Goal: Task Accomplishment & Management: Complete application form

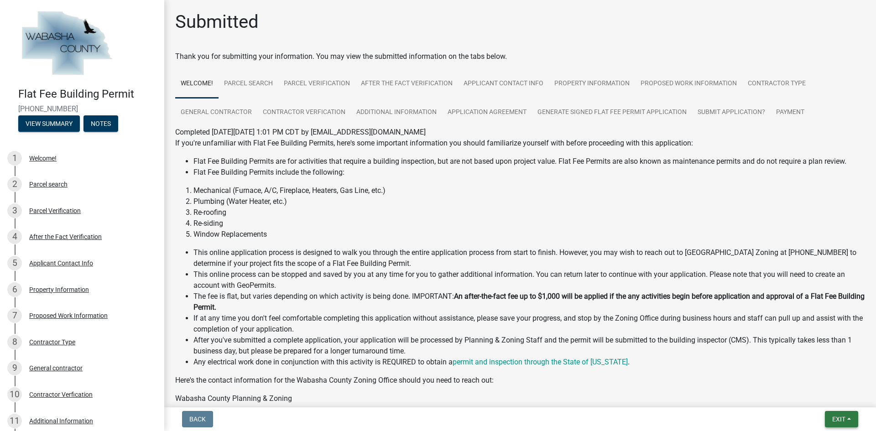
click at [837, 421] on span "Exit" at bounding box center [838, 418] width 13 height 7
click at [820, 397] on button "Save & Exit" at bounding box center [821, 395] width 73 height 22
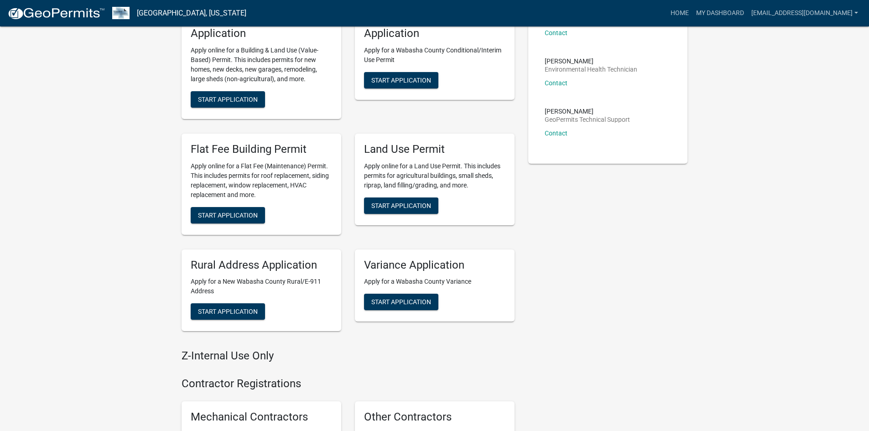
scroll to position [247, 0]
click at [249, 212] on span "Start Application" at bounding box center [228, 215] width 60 height 7
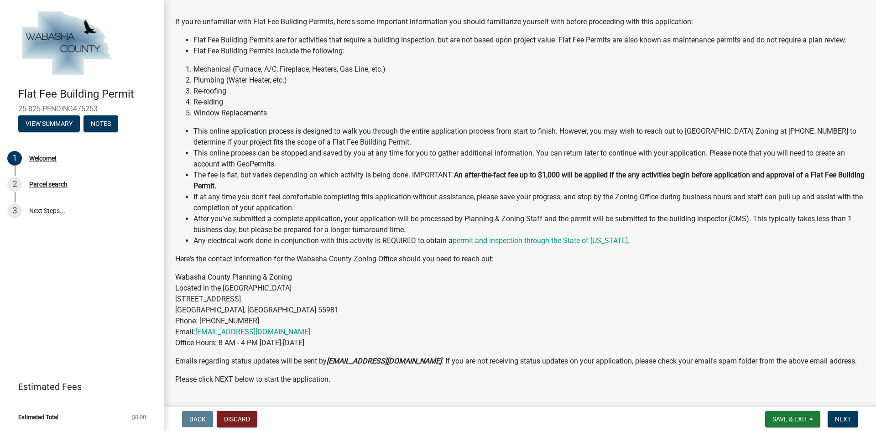
scroll to position [95, 0]
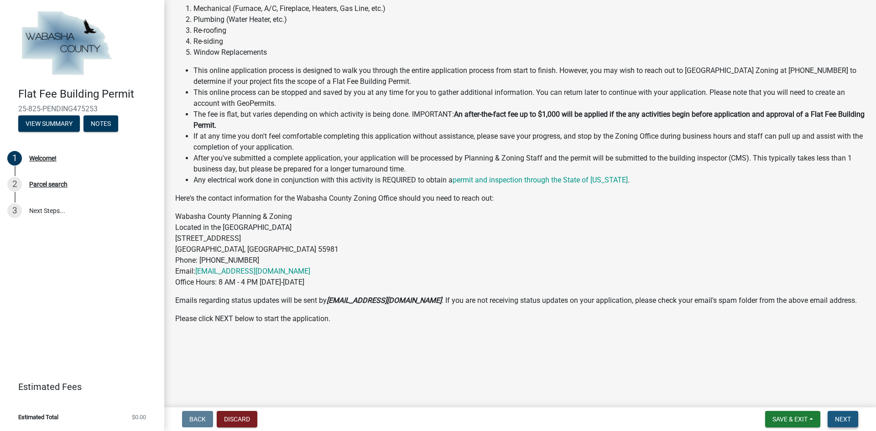
click at [849, 418] on span "Next" at bounding box center [843, 418] width 16 height 7
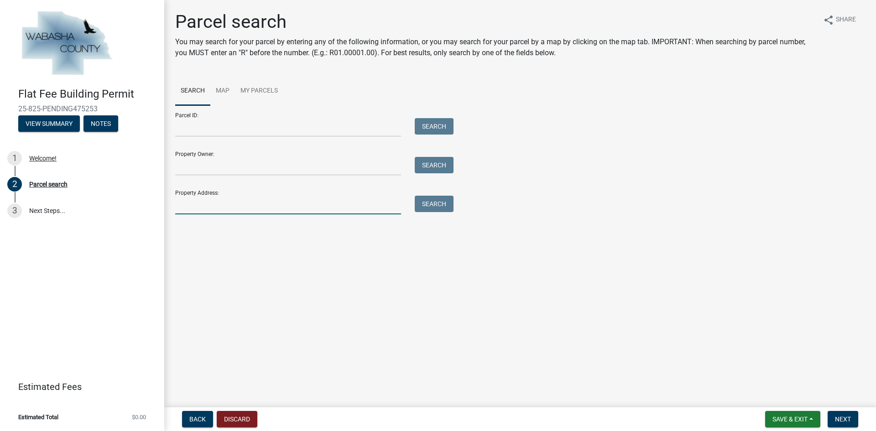
click at [246, 206] on input "Property Address:" at bounding box center [288, 205] width 226 height 19
type input "14357 659th"
click at [439, 208] on button "Search" at bounding box center [434, 204] width 39 height 16
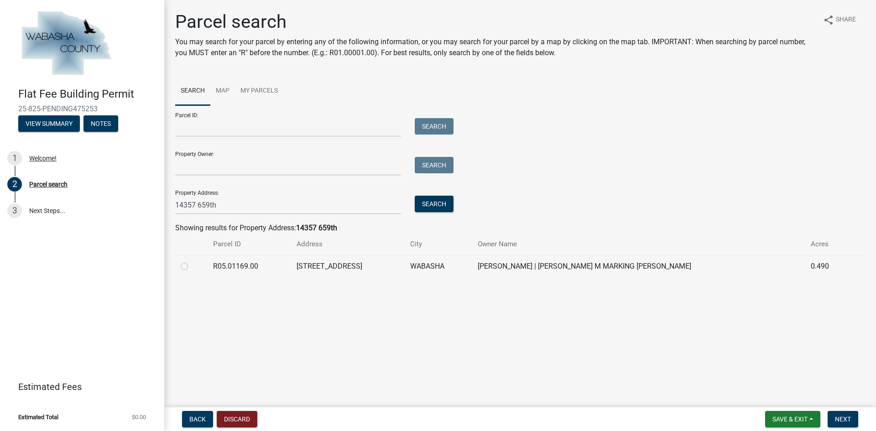
click at [192, 261] on label at bounding box center [192, 261] width 0 height 0
click at [192, 267] on input "radio" at bounding box center [195, 264] width 6 height 6
radio input "true"
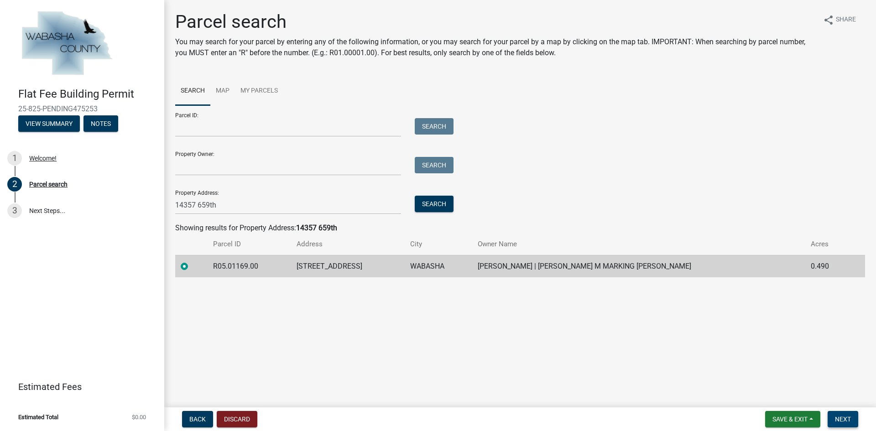
click at [841, 413] on button "Next" at bounding box center [842, 419] width 31 height 16
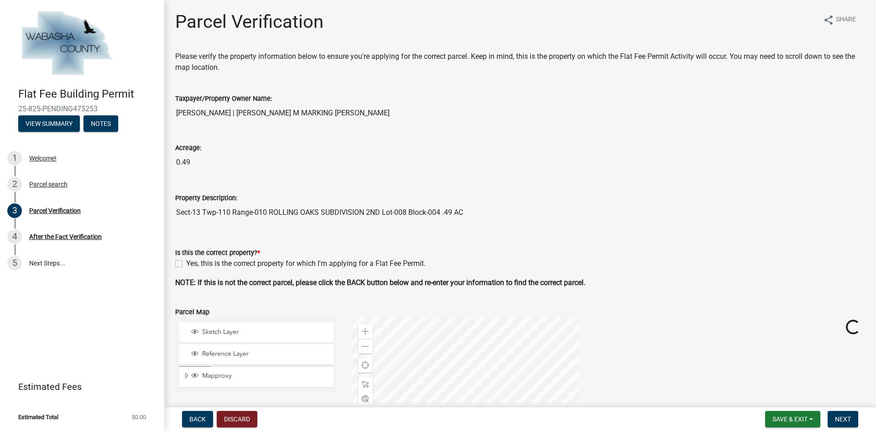
click at [186, 265] on label "Yes, this is the correct property for which I'm applying for a Flat Fee Permit." at bounding box center [305, 263] width 239 height 11
click at [186, 264] on input "Yes, this is the correct property for which I'm applying for a Flat Fee Permit." at bounding box center [189, 261] width 6 height 6
checkbox input "true"
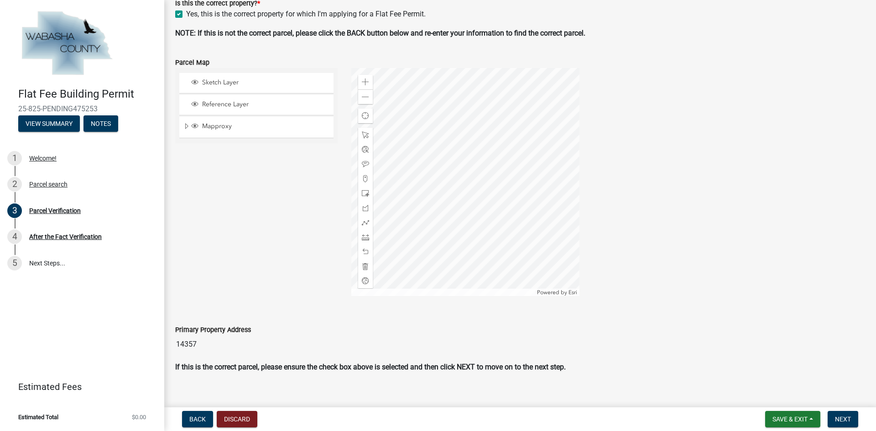
scroll to position [261, 0]
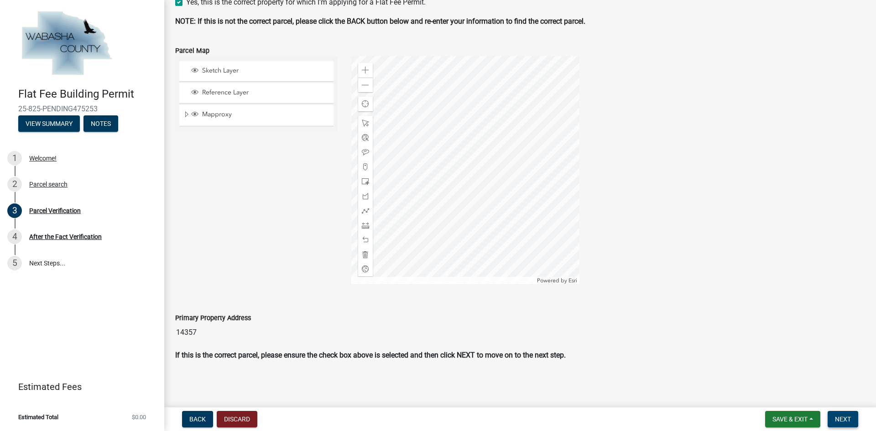
click at [841, 415] on span "Next" at bounding box center [843, 418] width 16 height 7
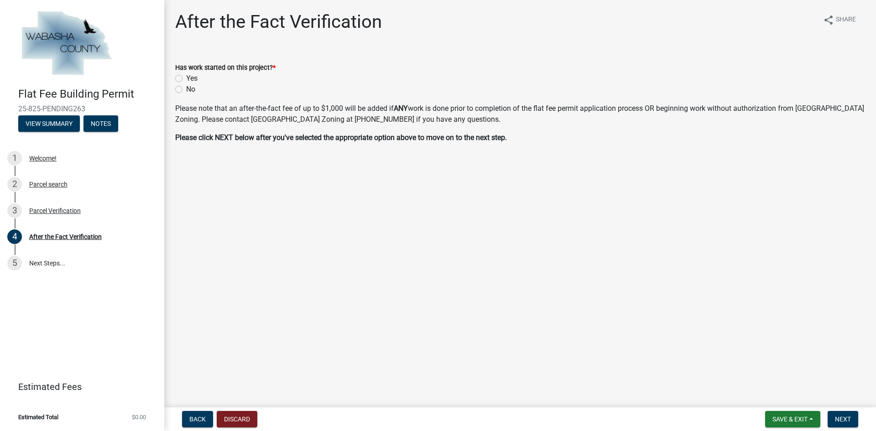
click at [186, 87] on label "No" at bounding box center [190, 89] width 9 height 11
click at [186, 87] on input "No" at bounding box center [189, 87] width 6 height 6
radio input "true"
click at [842, 415] on span "Next" at bounding box center [843, 418] width 16 height 7
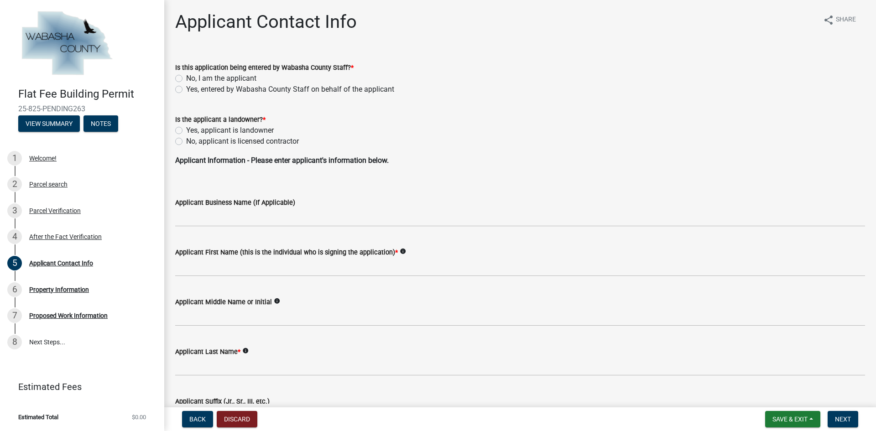
click at [186, 77] on label "No, I am the applicant" at bounding box center [221, 78] width 70 height 11
click at [186, 77] on input "No, I am the applicant" at bounding box center [189, 76] width 6 height 6
radio input "true"
click at [186, 140] on label "No, applicant is licensed contractor" at bounding box center [242, 141] width 113 height 11
click at [186, 140] on input "No, applicant is licensed contractor" at bounding box center [189, 139] width 6 height 6
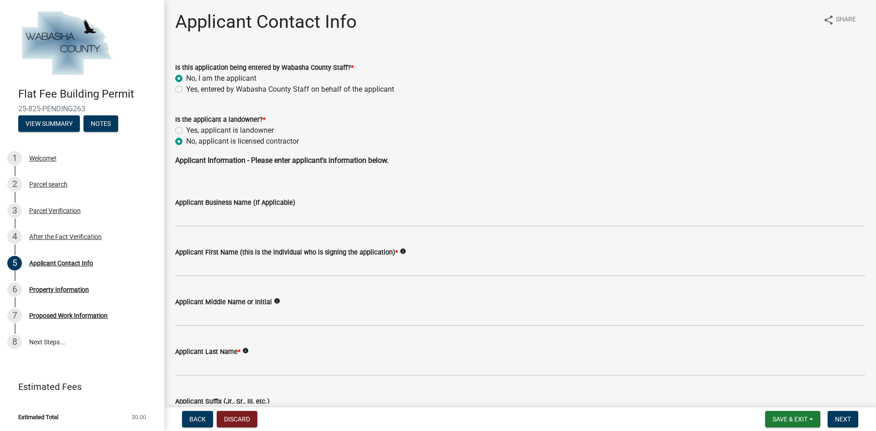
radio input "true"
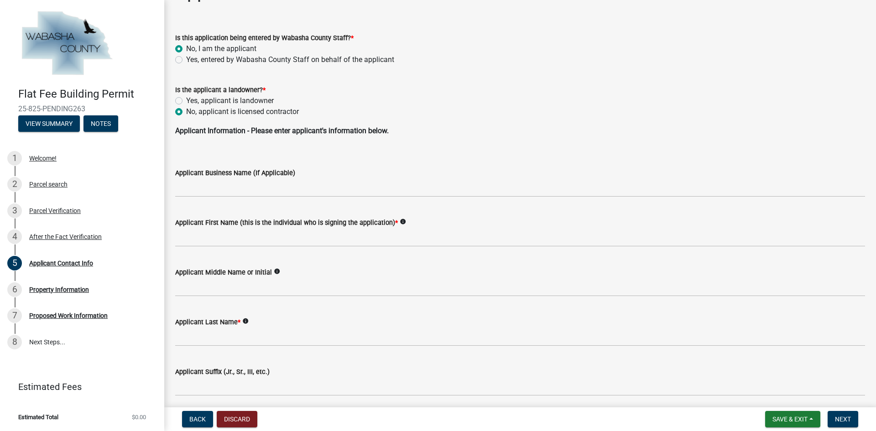
scroll to position [46, 0]
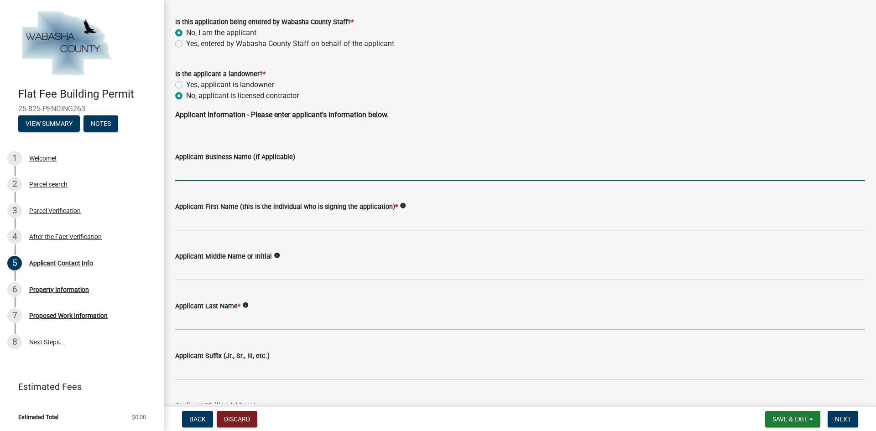
click at [215, 168] on input "Applicant Business Name (If Applicable)" at bounding box center [520, 171] width 690 height 19
type input "Legacy Restoration LLC"
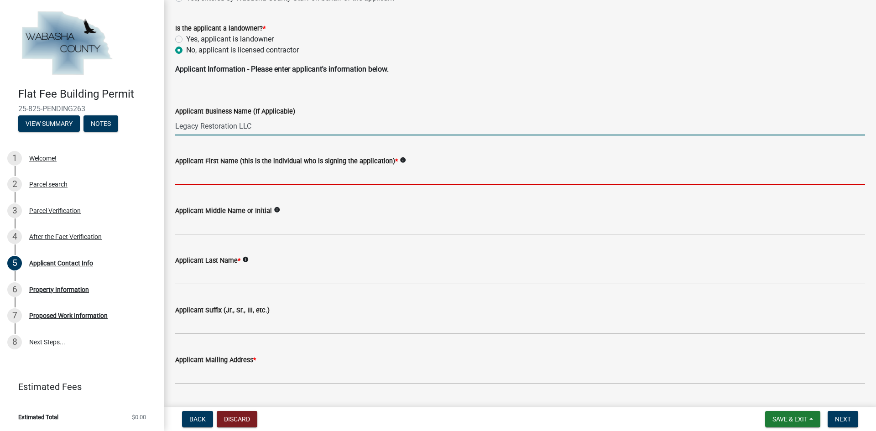
click at [237, 178] on input "Applicant First Name (this is the individual who is signing the application) *" at bounding box center [520, 175] width 690 height 19
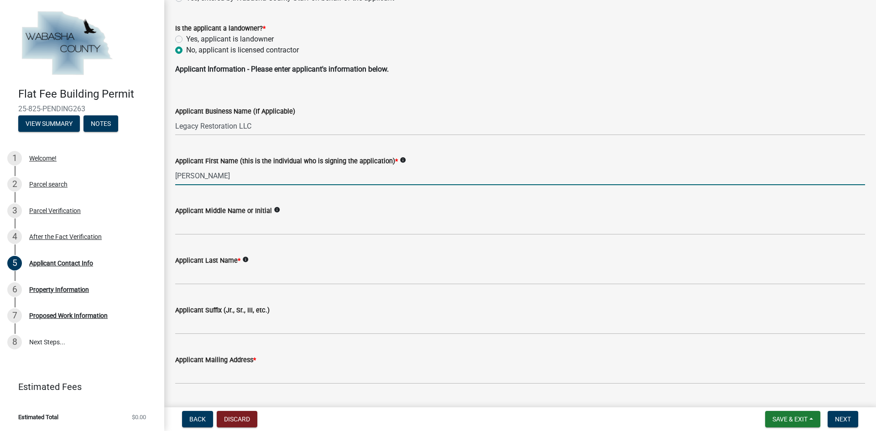
type input "[PERSON_NAME]"
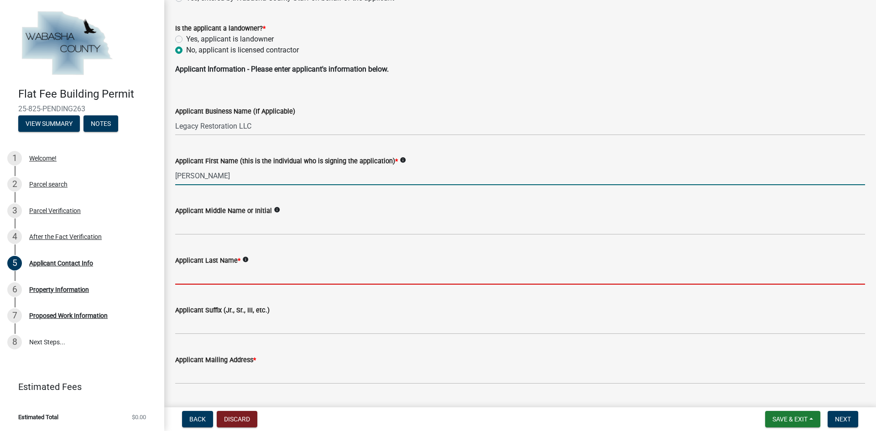
click at [197, 273] on input "Applicant Last Name *" at bounding box center [520, 275] width 690 height 19
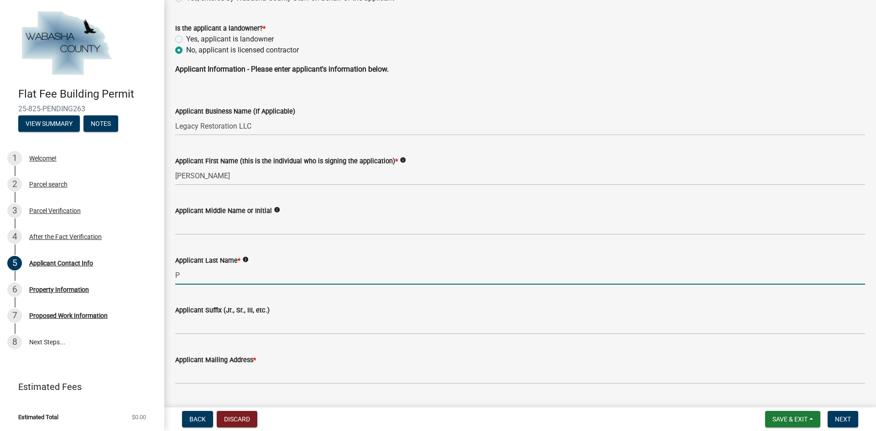
type input "[PERSON_NAME]"
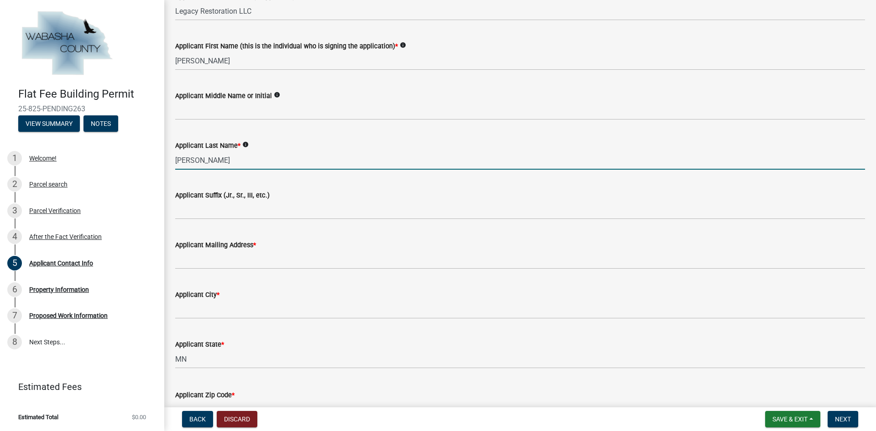
scroll to position [228, 0]
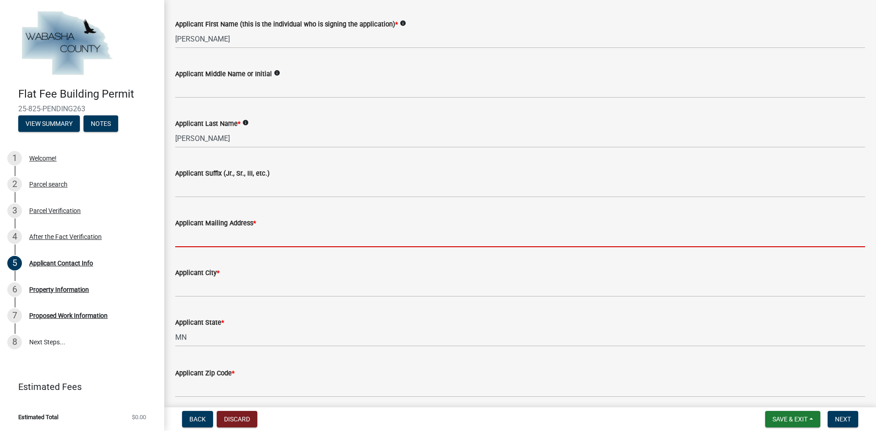
click at [204, 238] on input "Applicant Mailing Address *" at bounding box center [520, 237] width 690 height 19
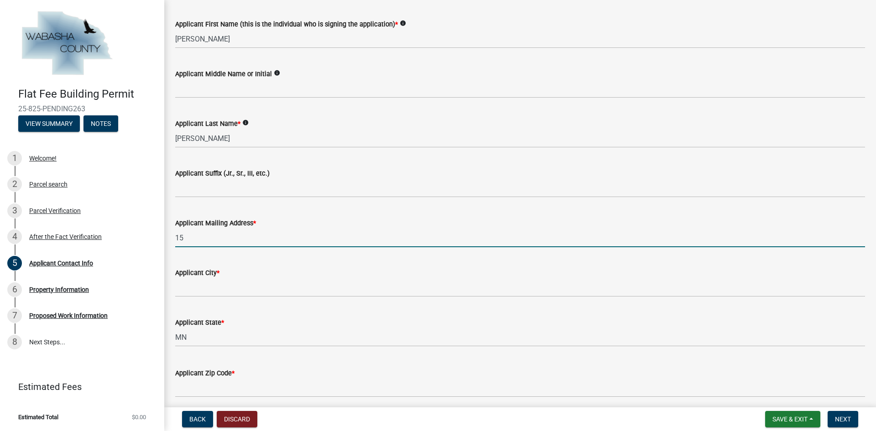
type input "[STREET_ADDRESS]"
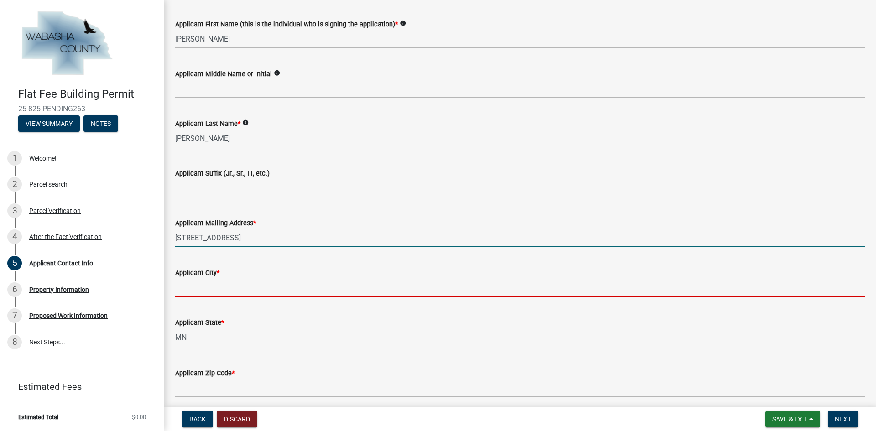
click at [224, 292] on input "Applicant City *" at bounding box center [520, 287] width 690 height 19
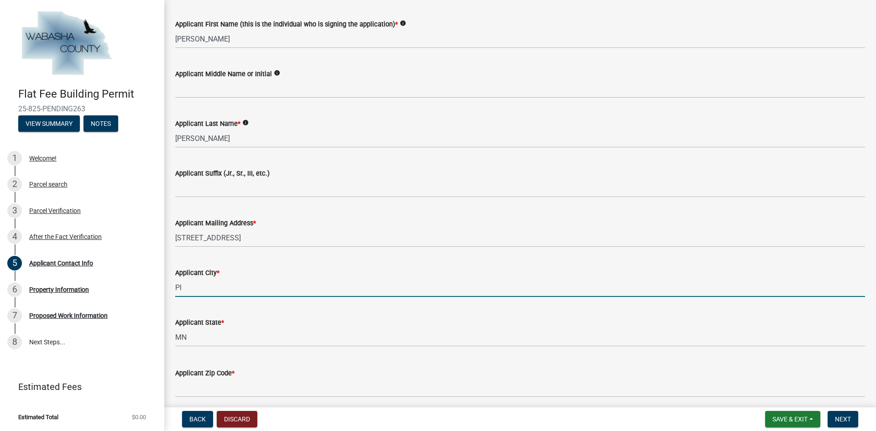
type input "[GEOGRAPHIC_DATA]"
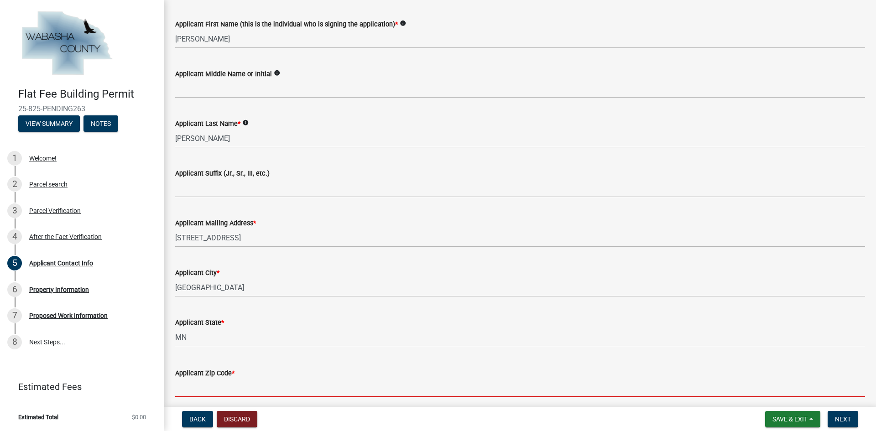
click at [203, 387] on input "Applicant Zip Code *" at bounding box center [520, 388] width 690 height 19
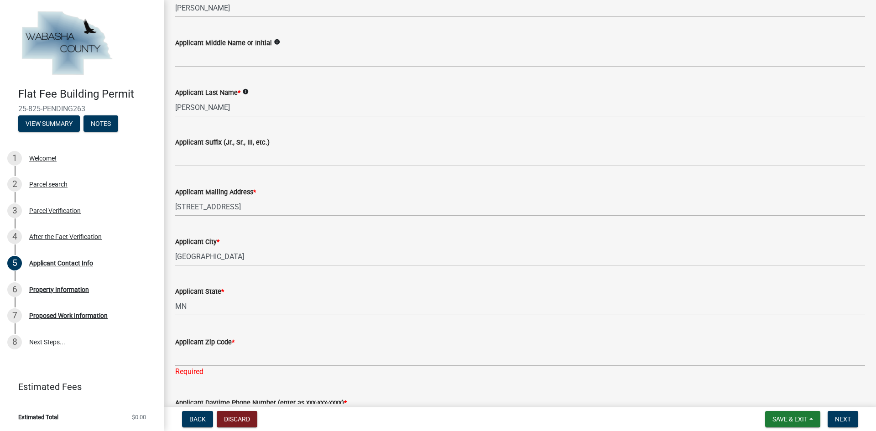
scroll to position [319, 0]
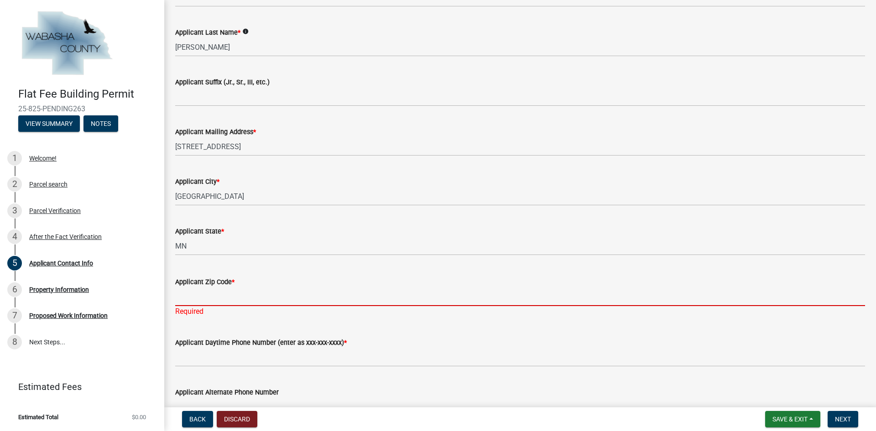
click at [199, 296] on input "Applicant Zip Code *" at bounding box center [520, 296] width 690 height 19
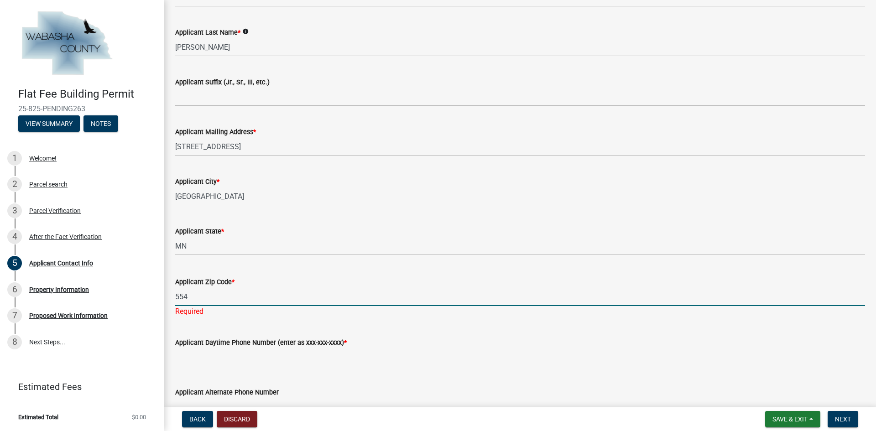
type input "55447"
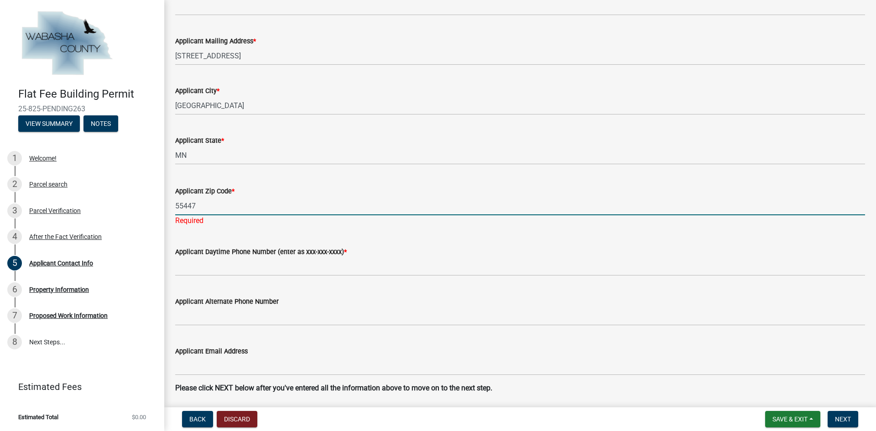
scroll to position [410, 0]
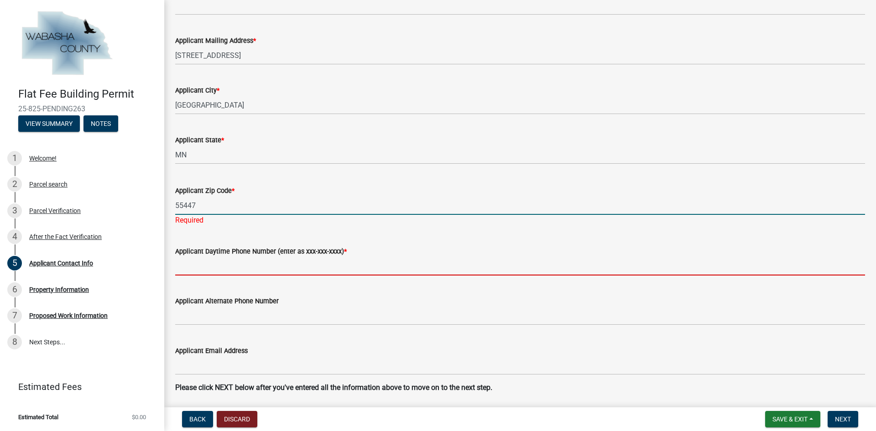
click at [221, 271] on wm-data-entity-input "Applicant Daytime Phone Number (enter as xxx-xxx-xxxx) *" at bounding box center [520, 258] width 690 height 50
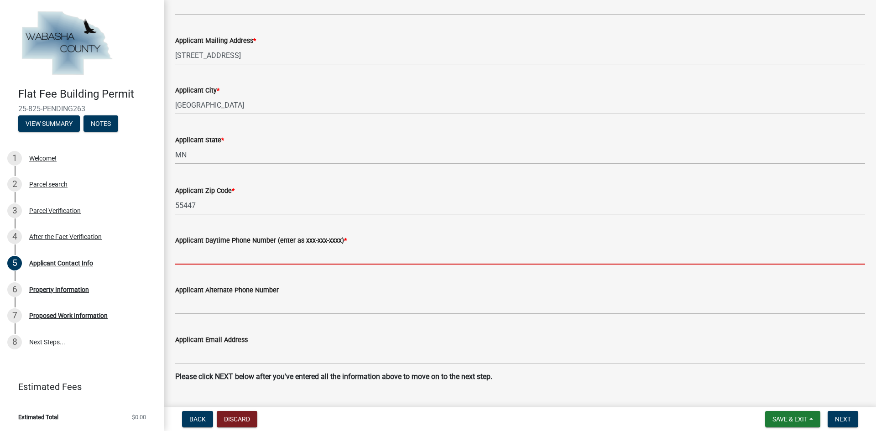
type input "7634022259"
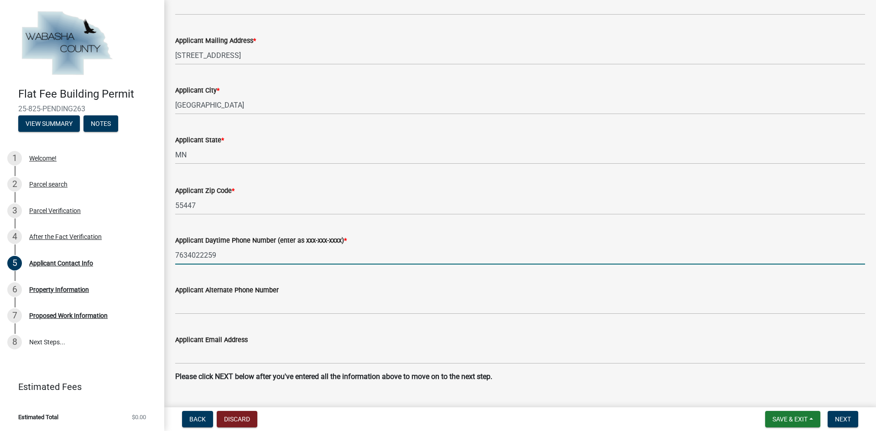
type input "R"
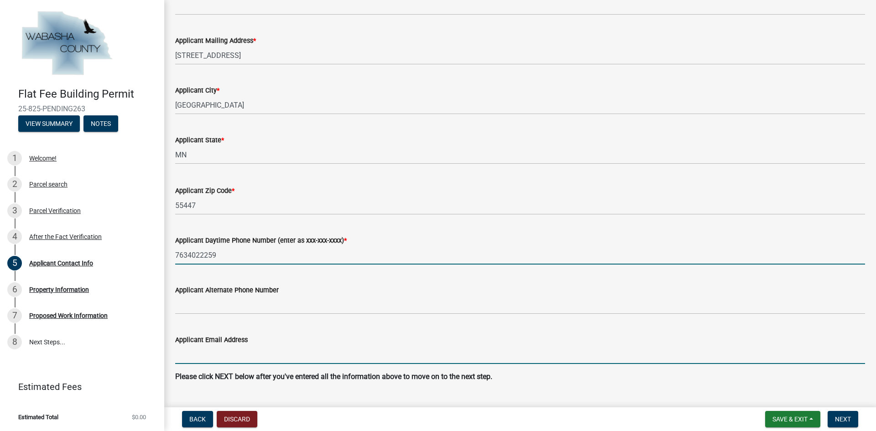
type input "[EMAIL_ADDRESS][DOMAIN_NAME]"
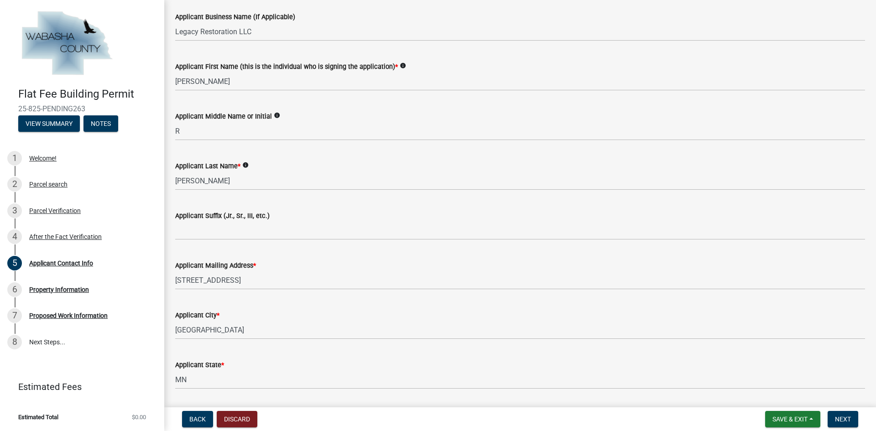
scroll to position [169, 0]
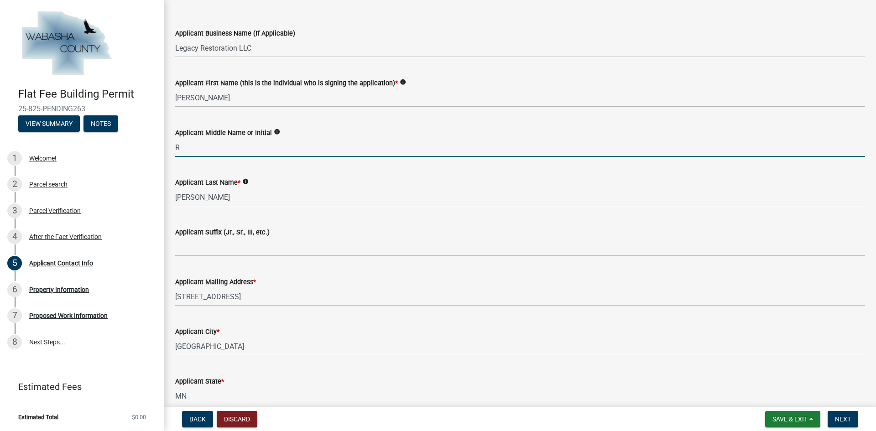
click at [196, 150] on input "R" at bounding box center [520, 147] width 690 height 19
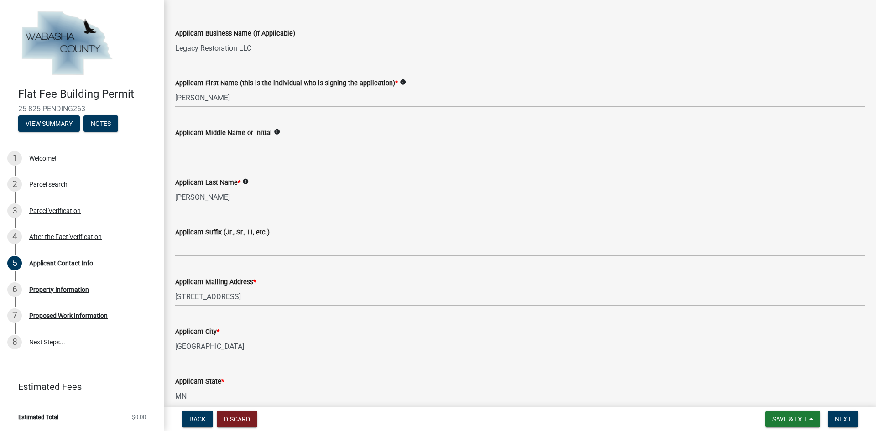
click at [267, 173] on div "Applicant Last Name * info [PERSON_NAME]" at bounding box center [520, 185] width 690 height 42
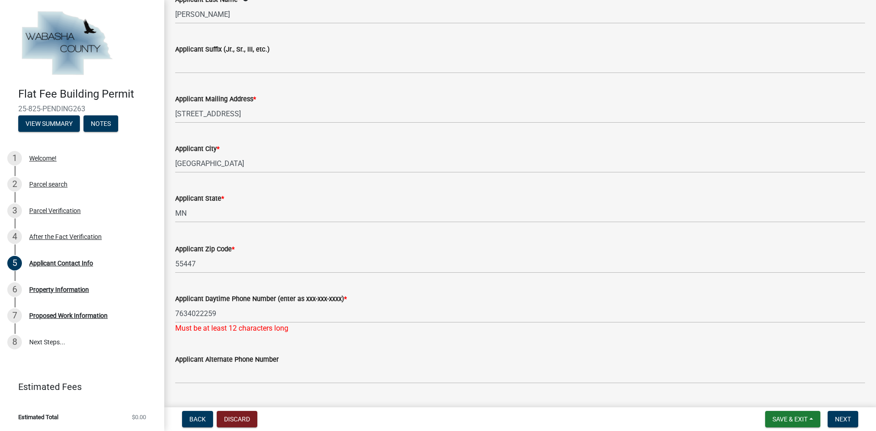
scroll to position [397, 0]
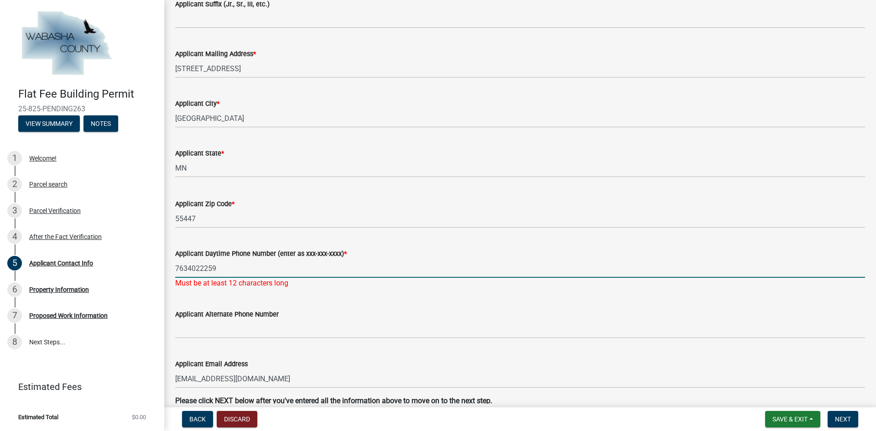
click at [187, 269] on input "7634022259" at bounding box center [520, 268] width 690 height 19
click at [203, 269] on input "763-4022259" at bounding box center [520, 268] width 690 height 19
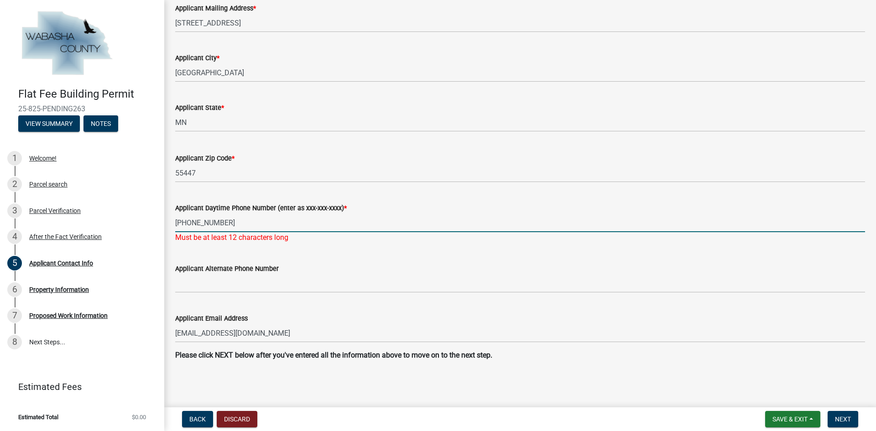
type input "[PHONE_NUMBER]"
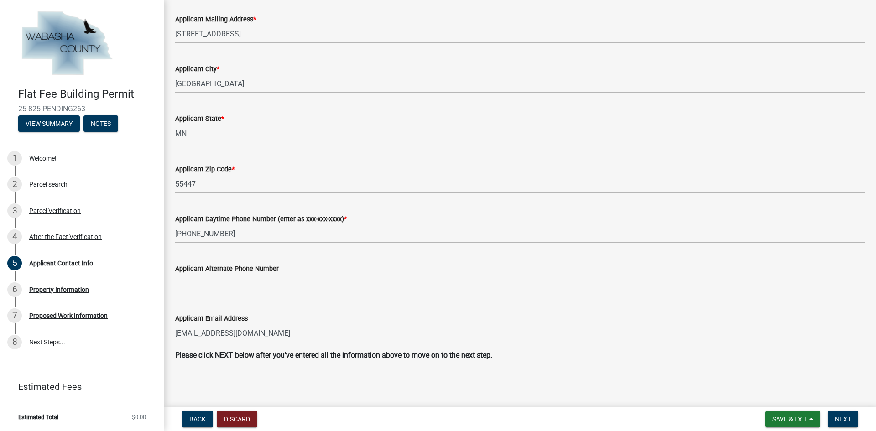
click at [378, 260] on div "Applicant Alternate Phone Number" at bounding box center [520, 271] width 690 height 42
click at [849, 418] on span "Next" at bounding box center [843, 418] width 16 height 7
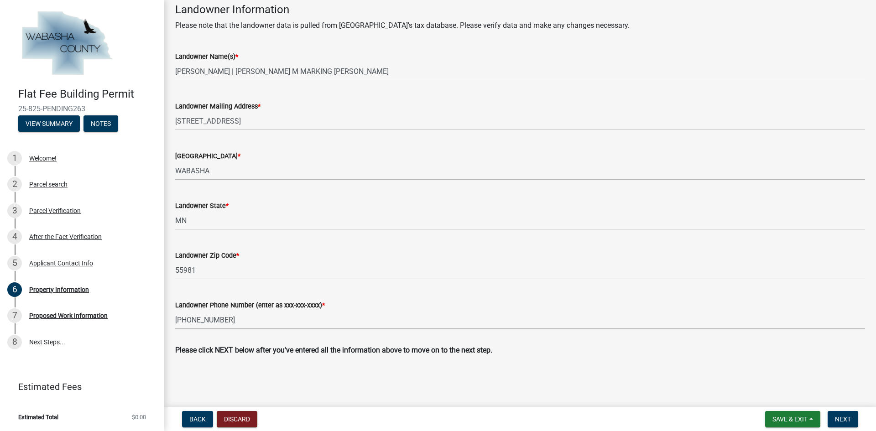
scroll to position [300, 0]
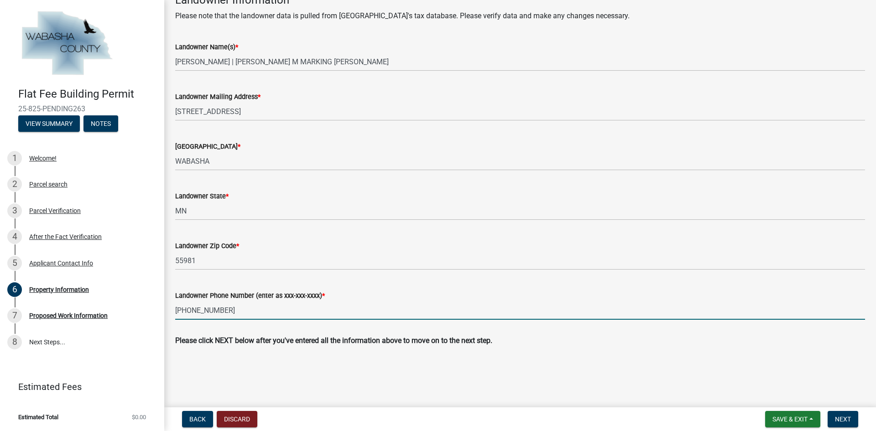
click at [223, 307] on input "[PHONE_NUMBER]" at bounding box center [520, 310] width 690 height 19
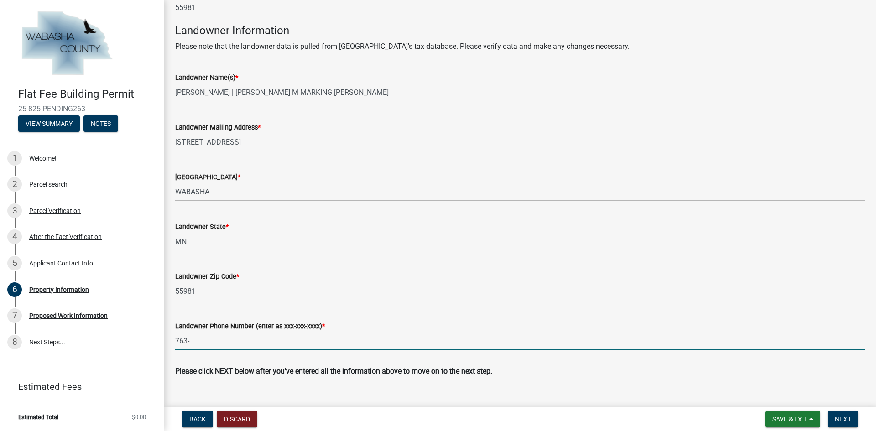
scroll to position [254, 0]
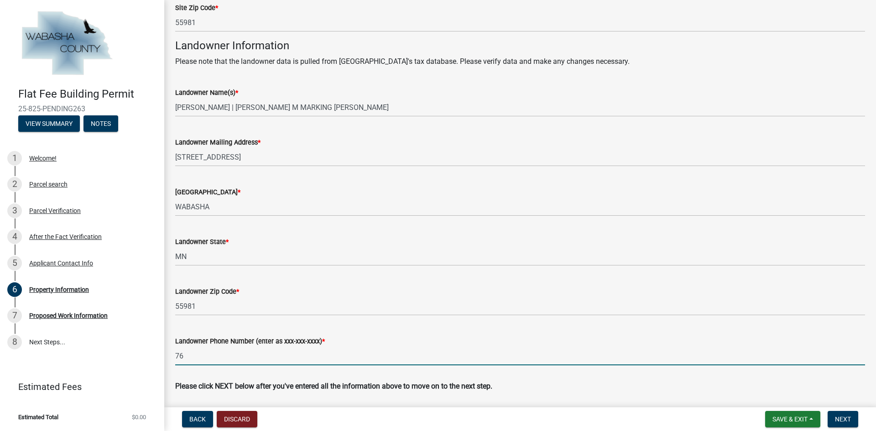
type input "7"
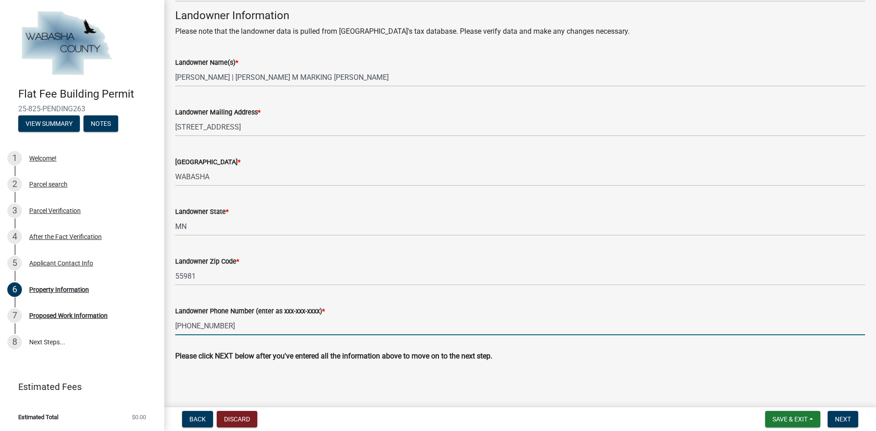
scroll to position [300, 0]
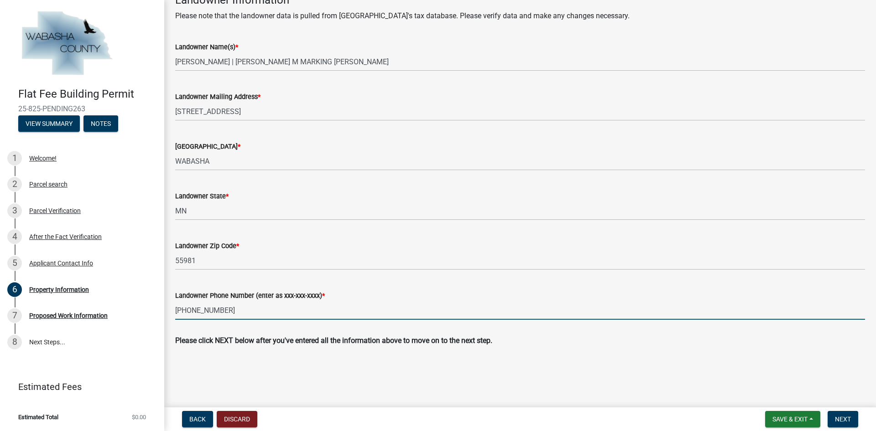
type input "[PHONE_NUMBER]"
click at [853, 419] on button "Next" at bounding box center [842, 419] width 31 height 16
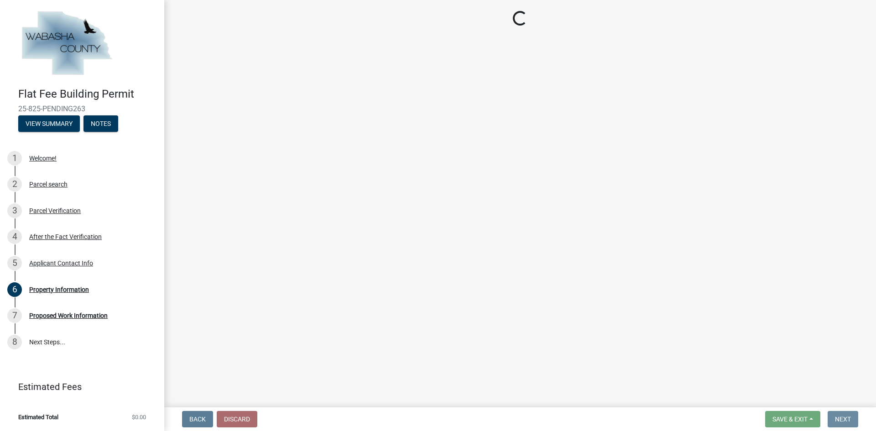
scroll to position [0, 0]
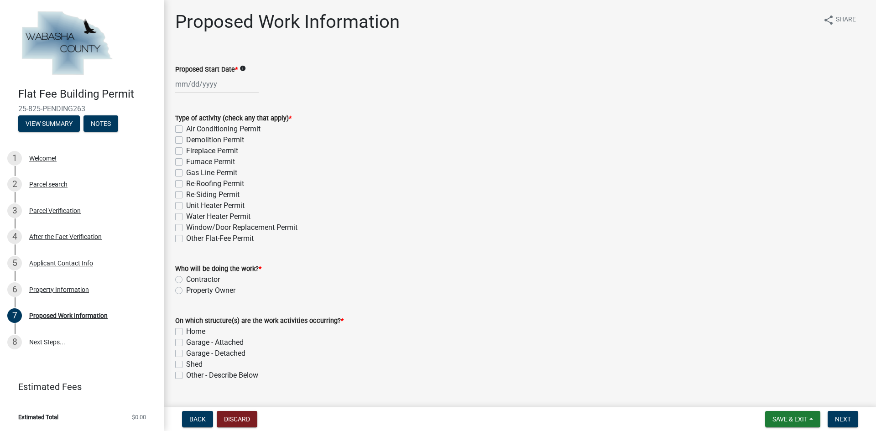
select select "9"
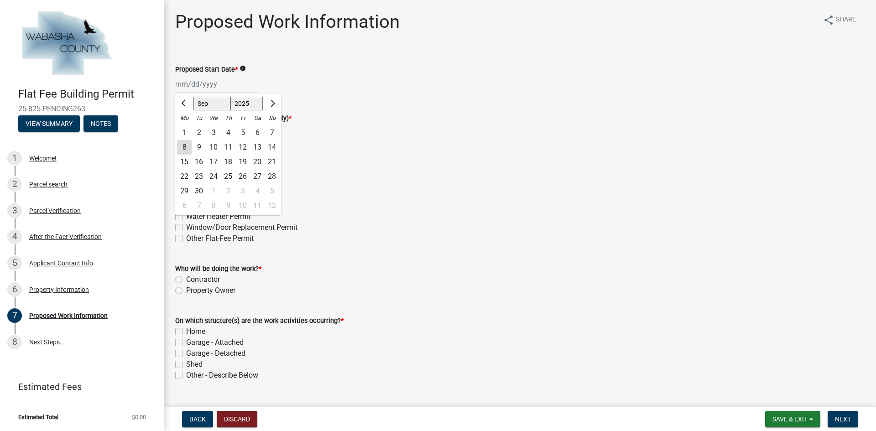
click at [210, 92] on div "Mar Apr May Jun [DATE] Aug Sep Oct Nov [DATE] 2026 Mo Tu We Th Fr Sa Su 1 2 3 4…" at bounding box center [216, 84] width 83 height 19
click at [212, 156] on div "17" at bounding box center [213, 162] width 15 height 15
type input "[DATE]"
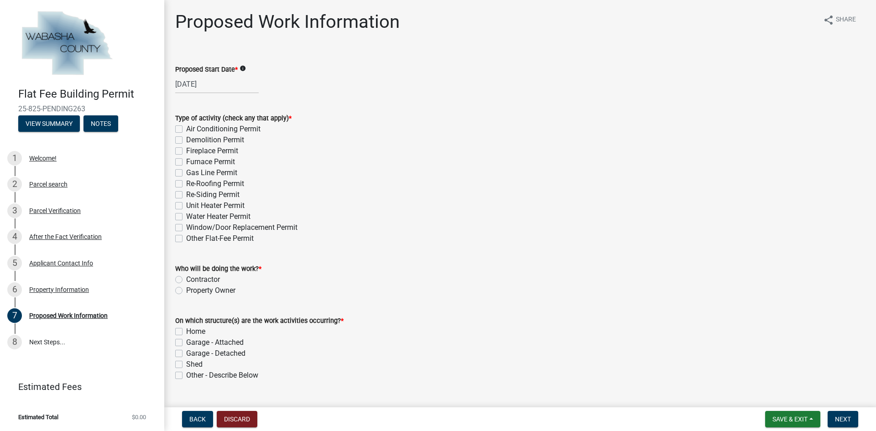
click at [186, 183] on label "Re-Roofing Permit" at bounding box center [215, 183] width 58 height 11
click at [186, 183] on input "Re-Roofing Permit" at bounding box center [189, 181] width 6 height 6
checkbox input "true"
checkbox input "false"
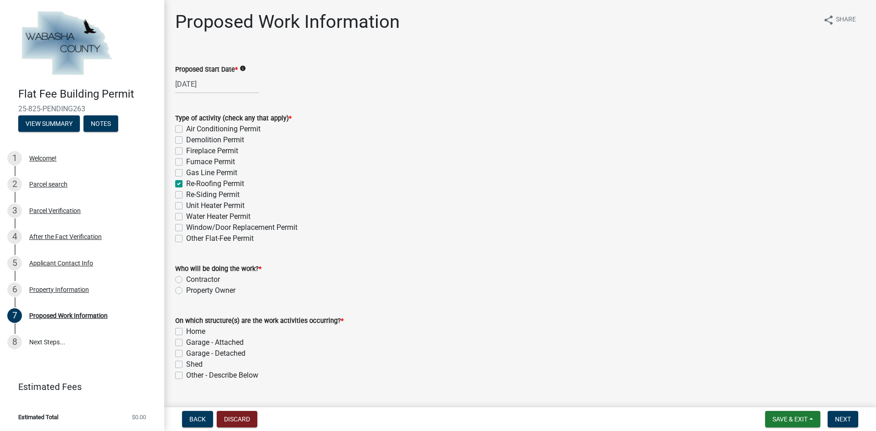
checkbox input "false"
checkbox input "true"
checkbox input "false"
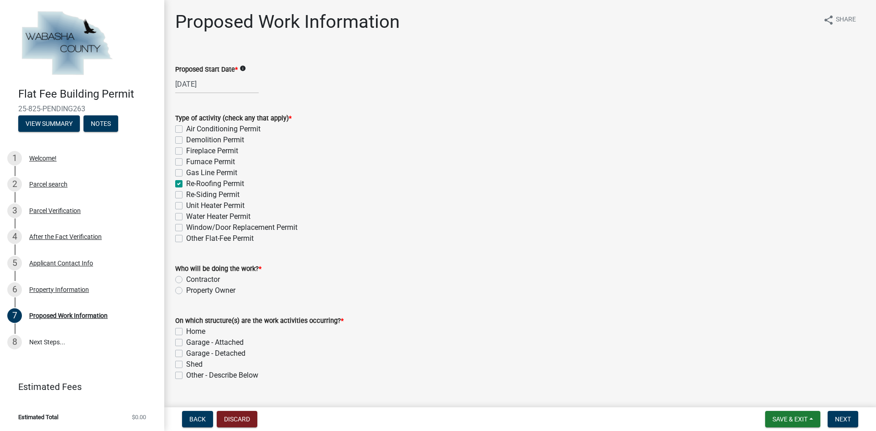
checkbox input "false"
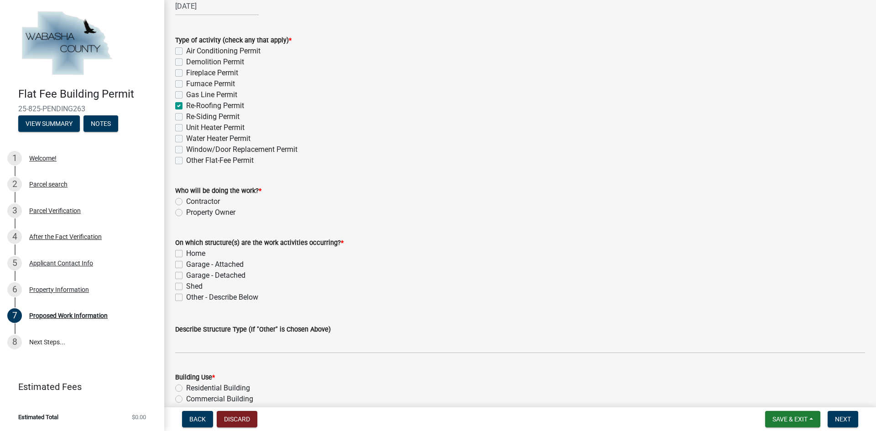
scroll to position [91, 0]
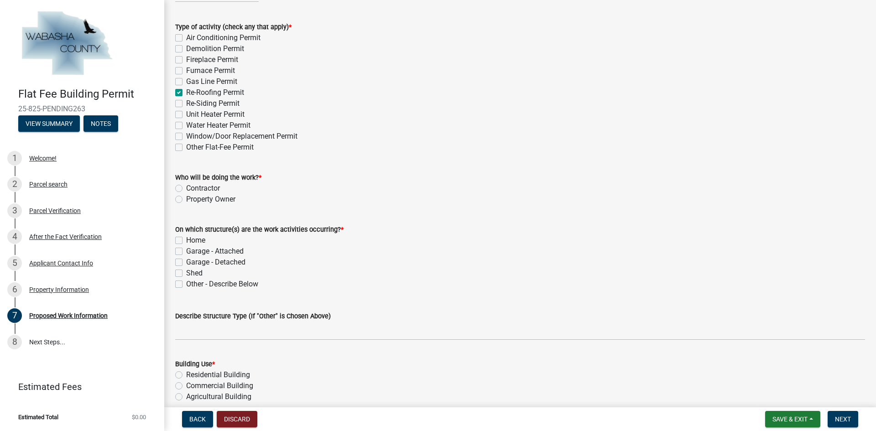
click at [186, 189] on label "Contractor" at bounding box center [203, 188] width 34 height 11
click at [186, 189] on input "Contractor" at bounding box center [189, 186] width 6 height 6
radio input "true"
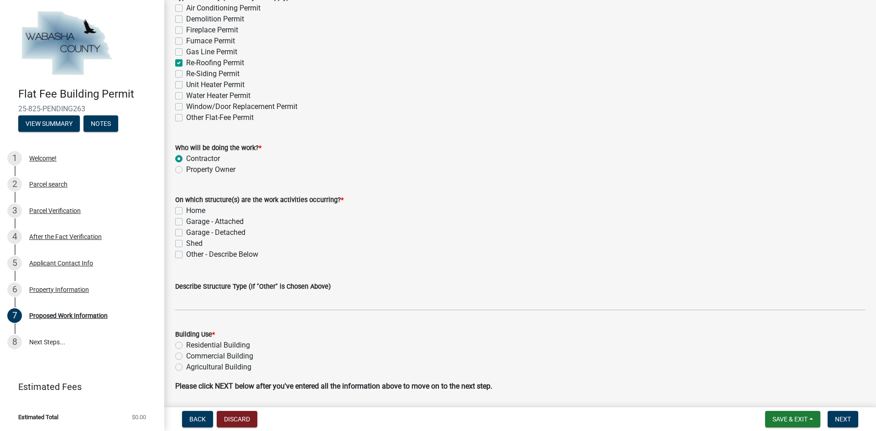
scroll to position [137, 0]
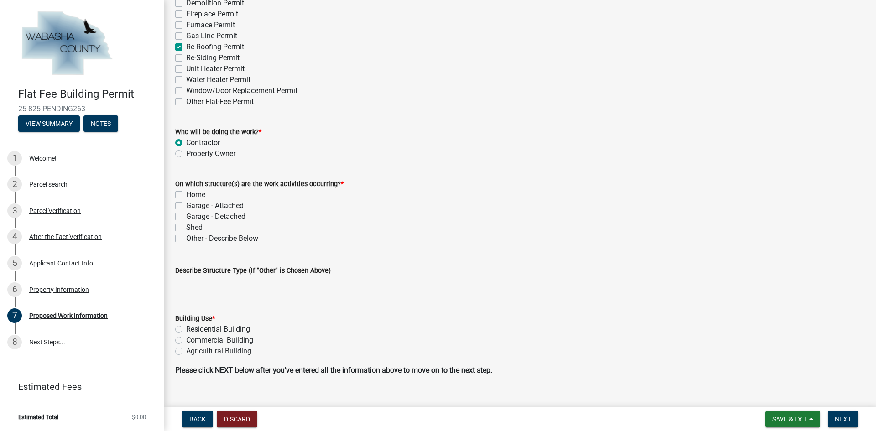
click at [186, 195] on label "Home" at bounding box center [195, 194] width 19 height 11
click at [186, 195] on input "Home" at bounding box center [189, 192] width 6 height 6
checkbox input "true"
checkbox input "false"
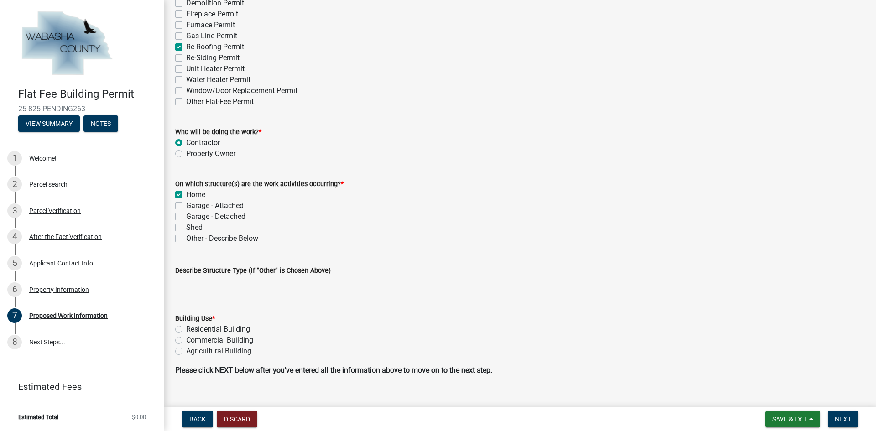
checkbox input "false"
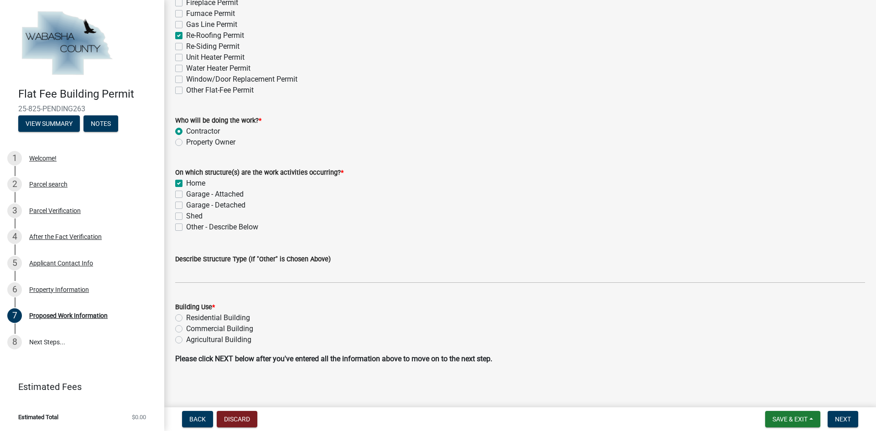
scroll to position [152, 0]
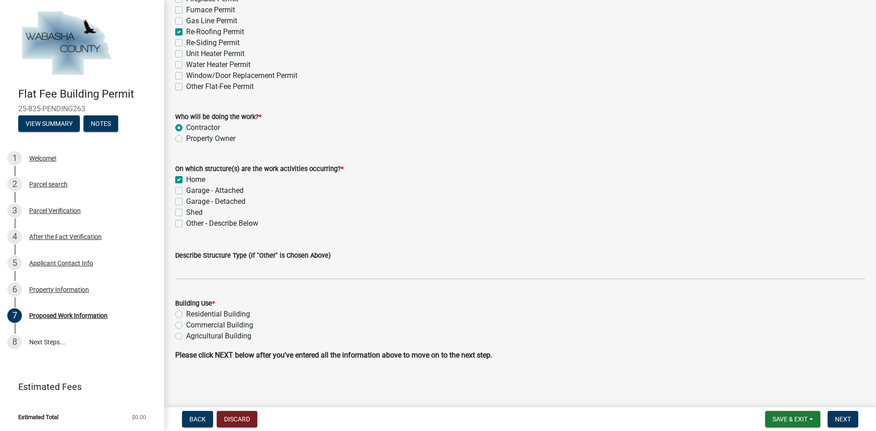
click at [186, 311] on label "Residential Building" at bounding box center [218, 314] width 64 height 11
click at [186, 311] on input "Residential Building" at bounding box center [189, 312] width 6 height 6
radio input "true"
click at [843, 423] on button "Next" at bounding box center [842, 419] width 31 height 16
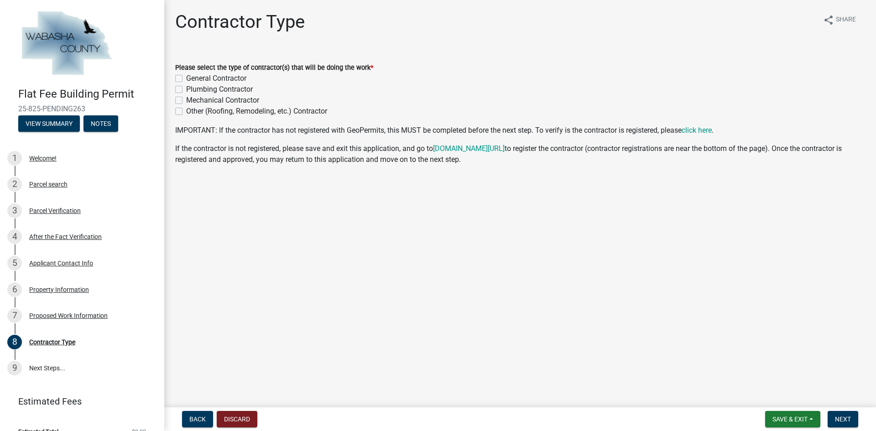
click at [186, 78] on label "General Contractor" at bounding box center [216, 78] width 60 height 11
click at [186, 78] on input "General Contractor" at bounding box center [189, 76] width 6 height 6
checkbox input "true"
checkbox input "false"
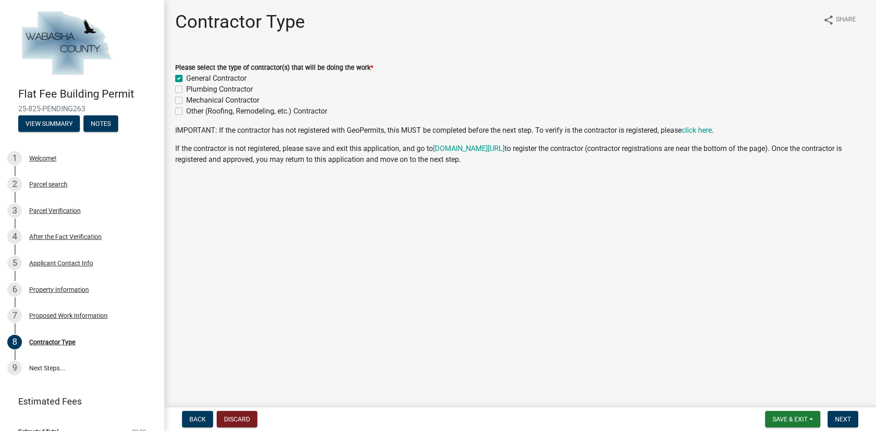
checkbox input "false"
click at [842, 420] on span "Next" at bounding box center [843, 418] width 16 height 7
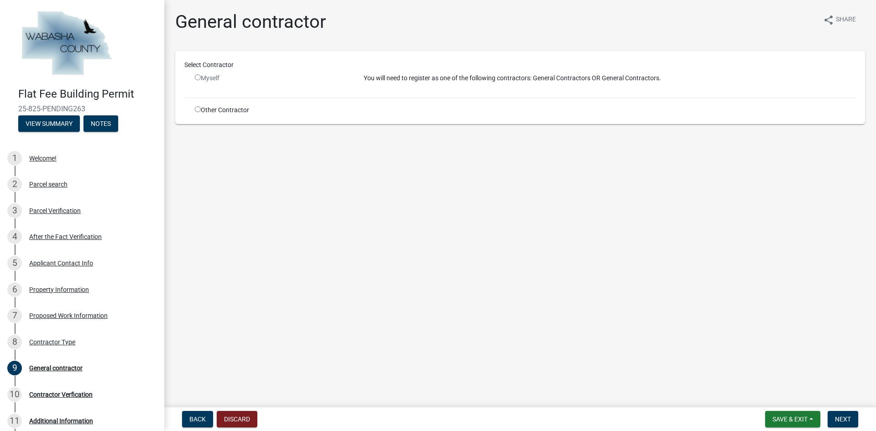
click at [198, 78] on input "radio" at bounding box center [198, 77] width 6 height 6
click at [198, 80] on div "Myself" at bounding box center [272, 78] width 155 height 10
click at [198, 77] on input "radio" at bounding box center [198, 77] width 6 height 6
radio input "false"
click at [370, 70] on div "Select Contractor" at bounding box center [519, 66] width 685 height 13
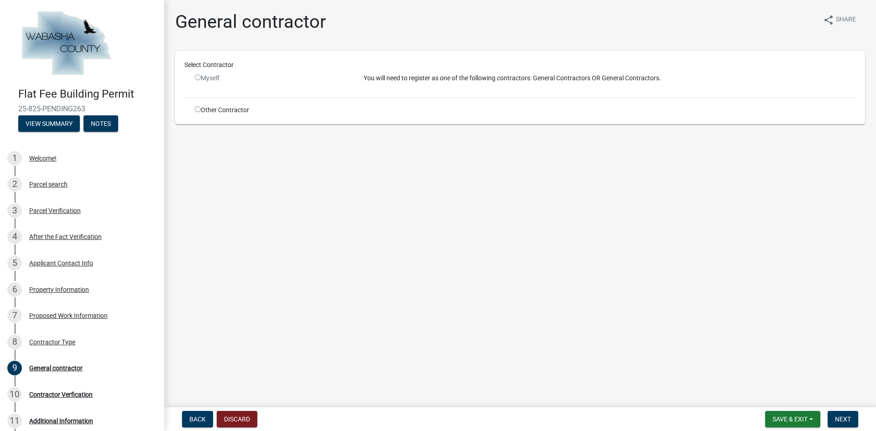
click at [431, 77] on p "You will need to register as one of the following contractors: General Contract…" at bounding box center [610, 78] width 492 height 10
click at [496, 92] on div "Select Contractor Myself You will need to register as one of the following cont…" at bounding box center [519, 87] width 671 height 55
click at [510, 91] on div "Select Contractor Myself You will need to register as one of the following cont…" at bounding box center [519, 87] width 671 height 55
click at [197, 111] on input "radio" at bounding box center [198, 109] width 6 height 6
radio input "true"
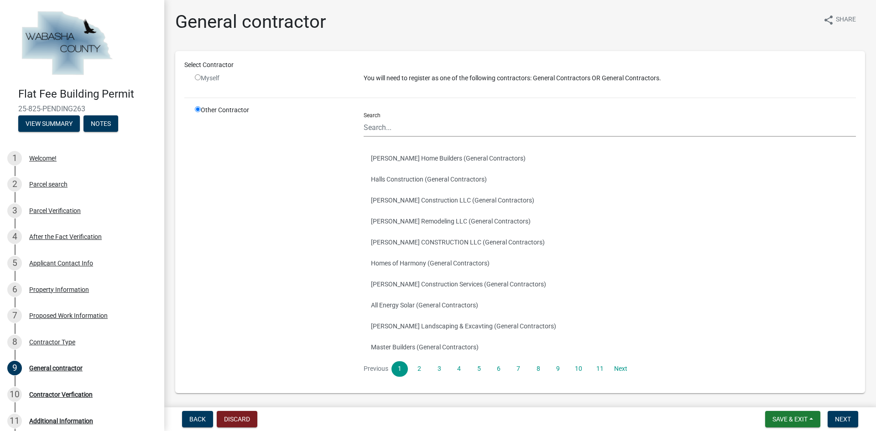
click at [196, 78] on input "radio" at bounding box center [198, 77] width 6 height 6
radio input "false"
radio input "true"
click at [418, 127] on input "Search" at bounding box center [610, 127] width 492 height 19
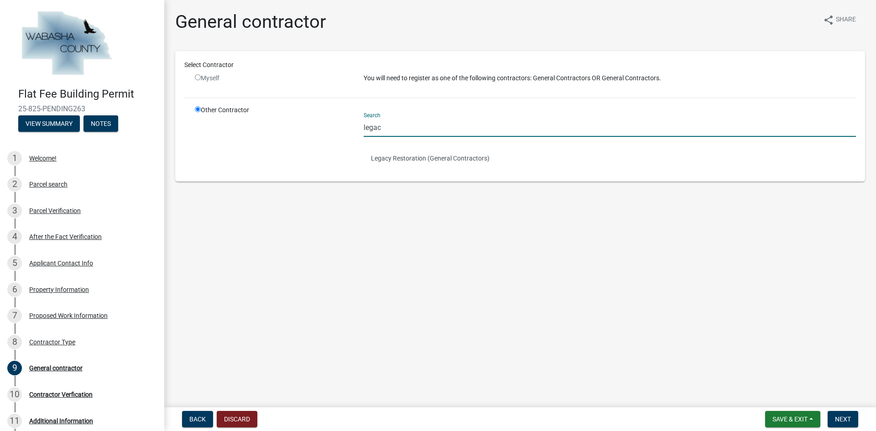
type input "legacy"
click at [413, 159] on button "Legacy Restoration (General Contractors)" at bounding box center [610, 158] width 492 height 21
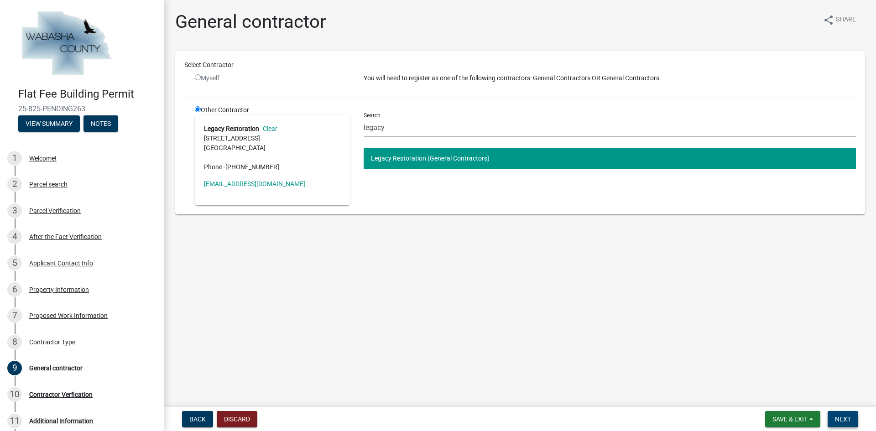
click at [846, 419] on span "Next" at bounding box center [843, 418] width 16 height 7
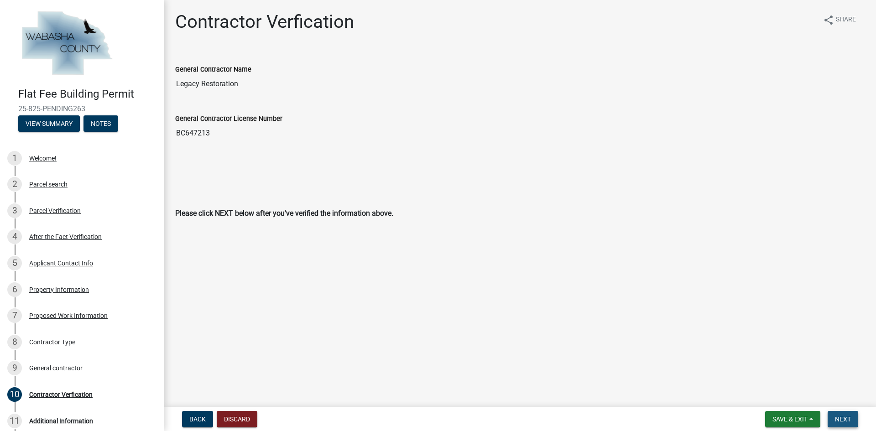
click at [836, 421] on span "Next" at bounding box center [843, 418] width 16 height 7
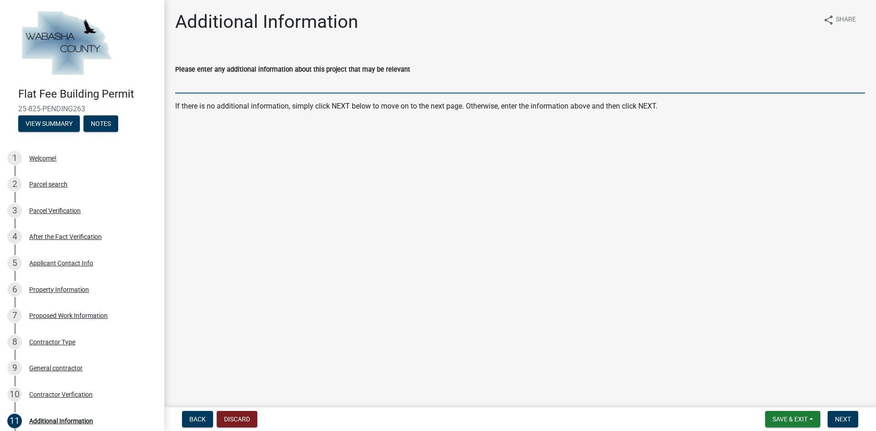
click at [203, 89] on input "Please enter any additional information about this project that may be relevant" at bounding box center [520, 84] width 690 height 19
click at [249, 84] on input "Tear off and re-roof 16 sq asphalt shingles" at bounding box center [520, 84] width 690 height 19
type input "Tear off and re-roof 19 sq asphalt shingles"
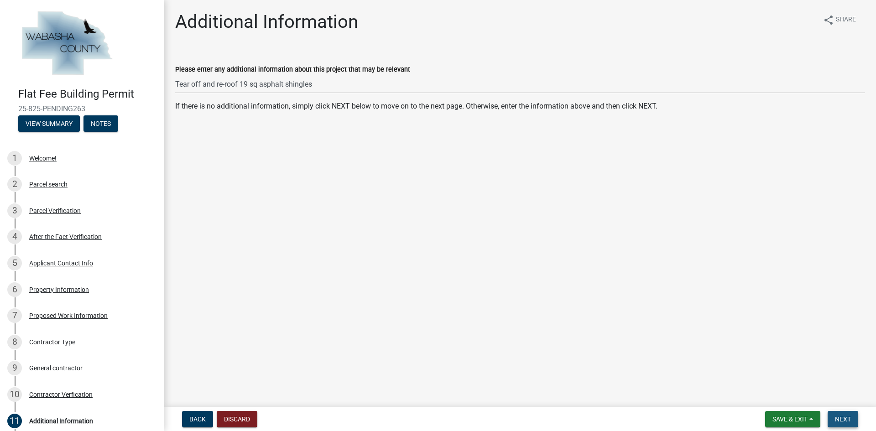
click at [843, 415] on span "Next" at bounding box center [843, 418] width 16 height 7
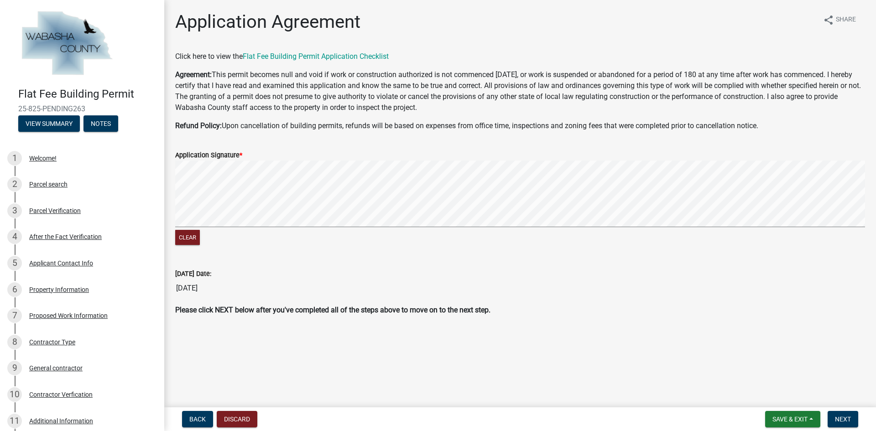
click at [296, 206] on form "Application Signature * Clear" at bounding box center [520, 193] width 690 height 109
click at [284, 245] on div "Clear" at bounding box center [520, 204] width 690 height 87
click at [843, 413] on button "Next" at bounding box center [842, 419] width 31 height 16
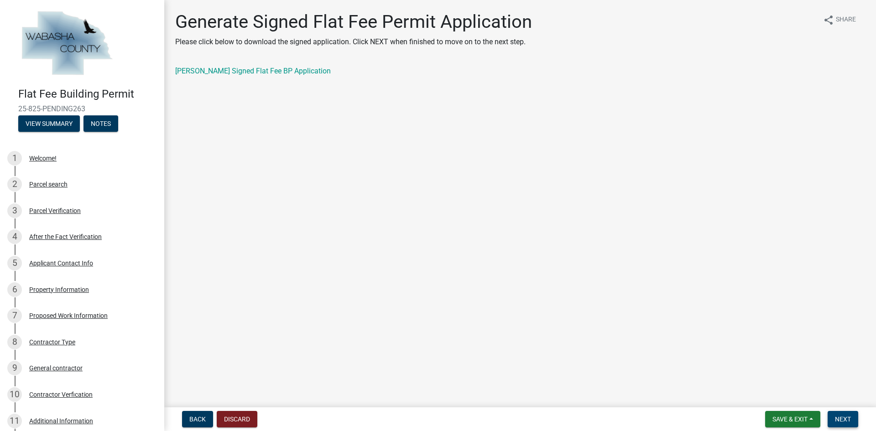
click at [853, 420] on button "Next" at bounding box center [842, 419] width 31 height 16
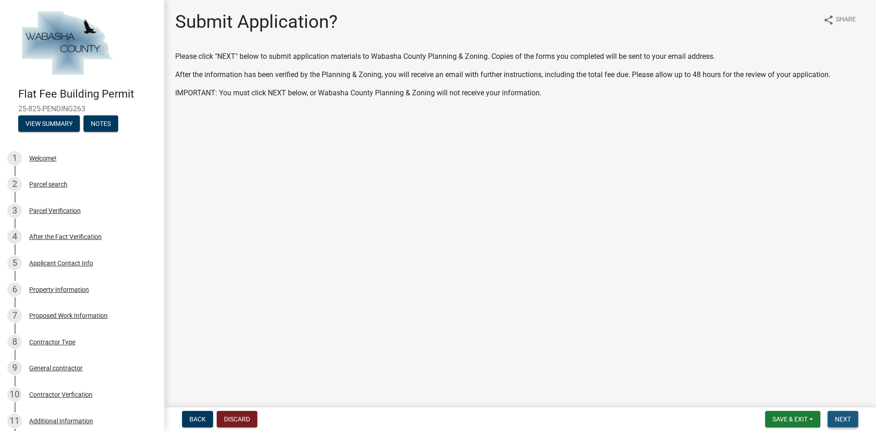
click at [842, 421] on span "Next" at bounding box center [843, 418] width 16 height 7
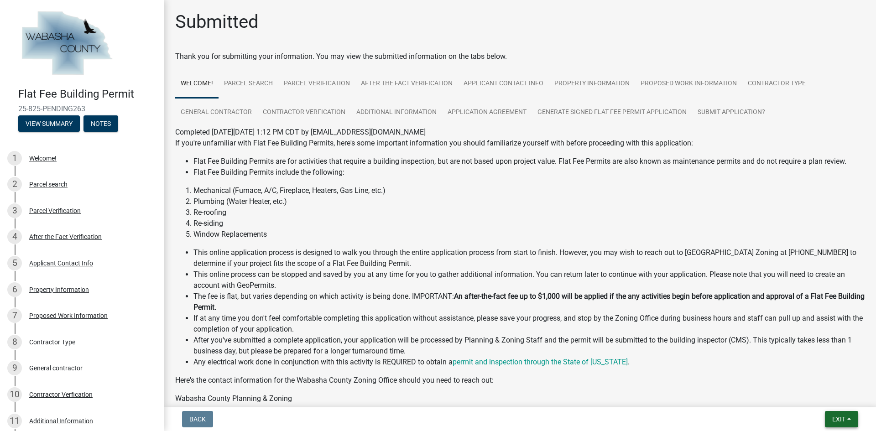
click at [849, 420] on button "Exit" at bounding box center [841, 419] width 33 height 16
click at [807, 390] on button "Save & Exit" at bounding box center [821, 395] width 73 height 22
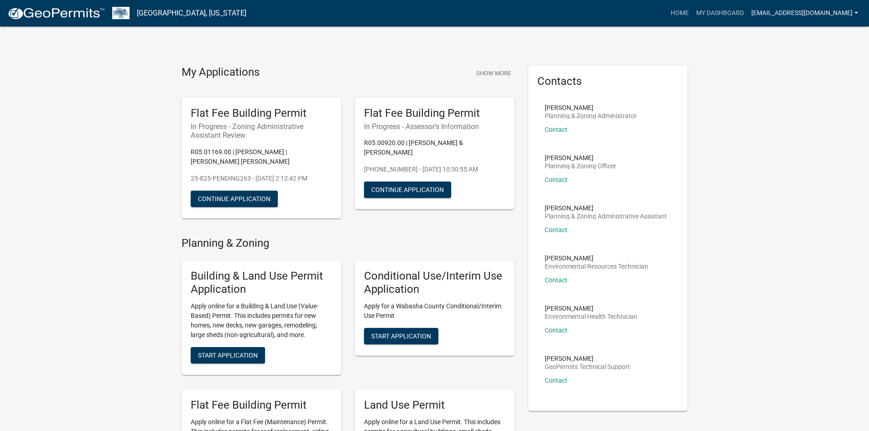
click at [786, 16] on link "[EMAIL_ADDRESS][DOMAIN_NAME]" at bounding box center [805, 13] width 114 height 17
click at [815, 63] on link "Logout" at bounding box center [825, 67] width 73 height 22
